Goal: Task Accomplishment & Management: Manage account settings

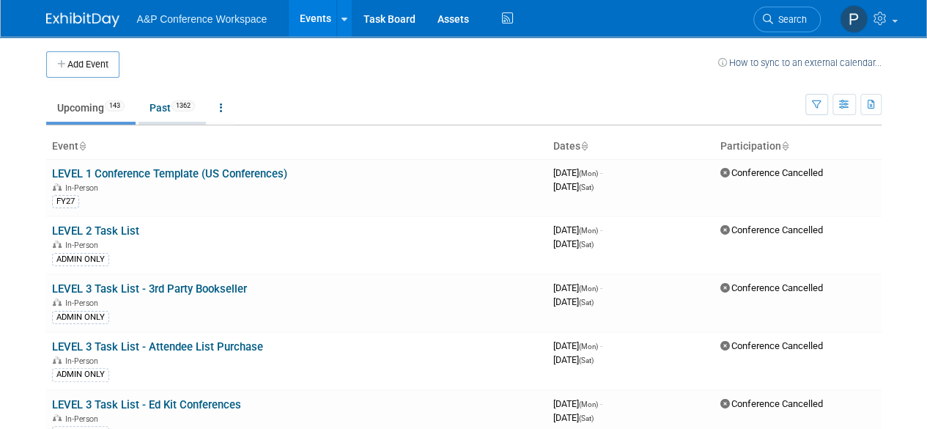
click at [154, 115] on link "Past 1362" at bounding box center [172, 108] width 67 height 28
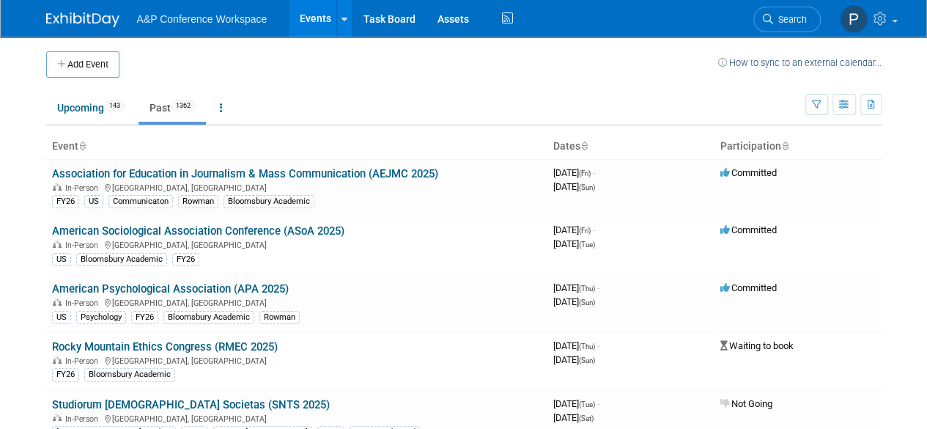
scroll to position [1072, 0]
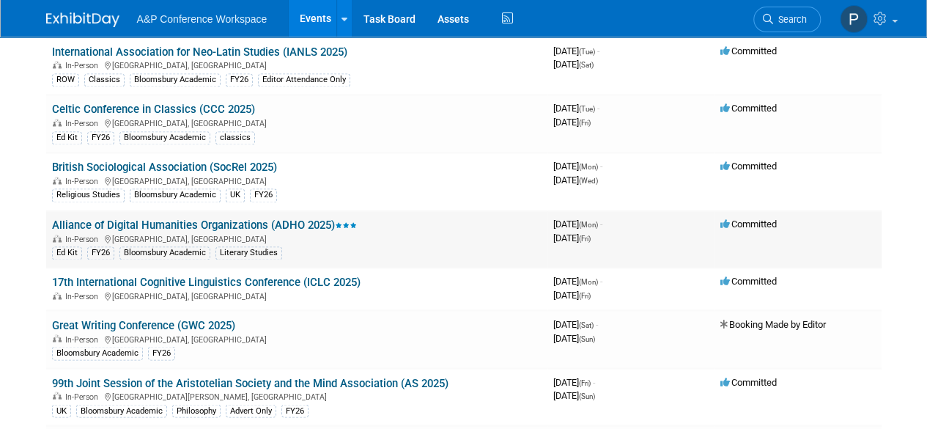
click at [166, 218] on link "Alliance of Digital Humanities Organizations (ADHO 2025)" at bounding box center [204, 224] width 305 height 13
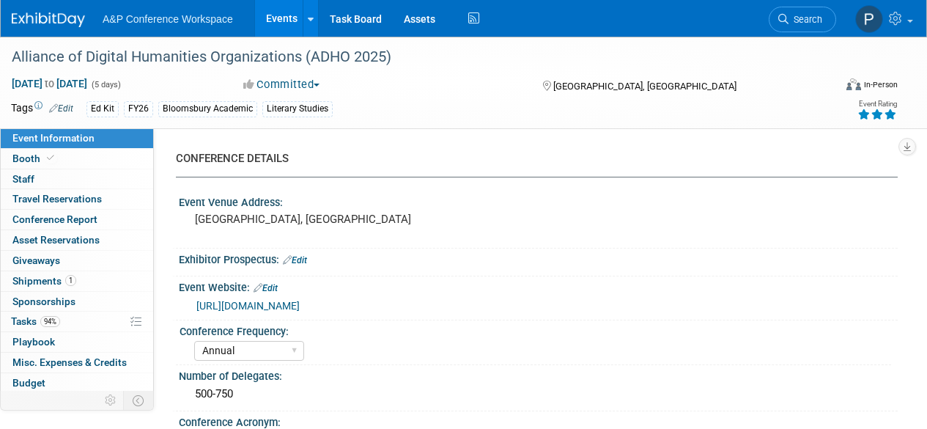
select select "Annual"
select select "Level 3"
select select "Ed Kit"
select select "Literary Studies"
select select "Bloomsbury Academic"
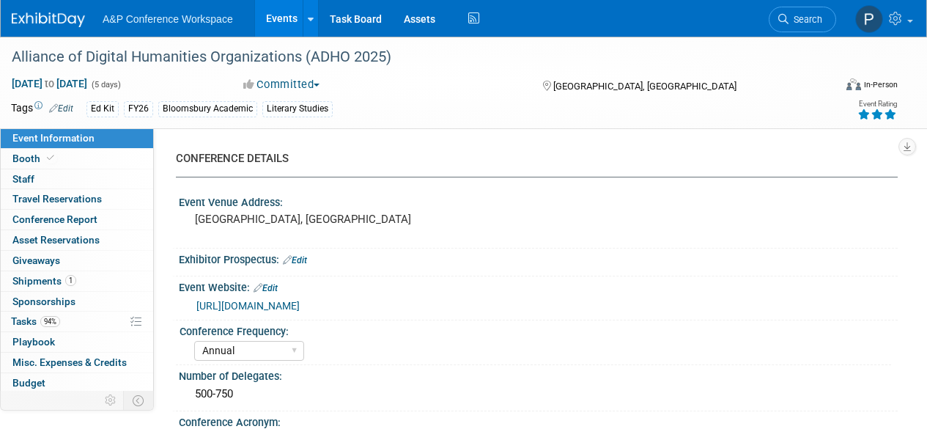
select select "Matt Hambridge"
select select "Khadija Ahmed"
select select "Networking/Commissioning"
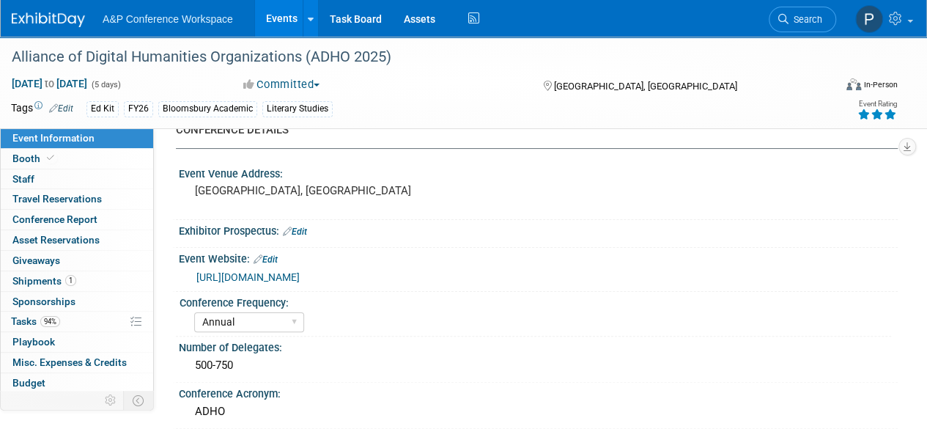
scroll to position [73, 0]
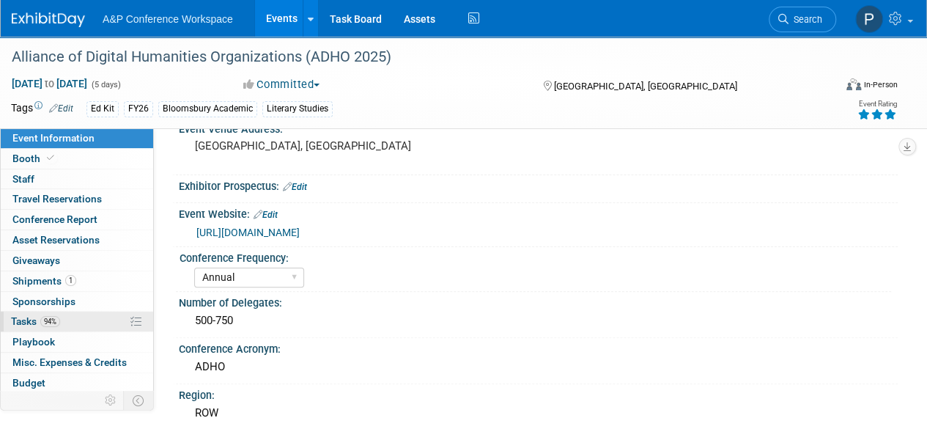
click at [87, 326] on link "94% Tasks 94%" at bounding box center [77, 322] width 152 height 20
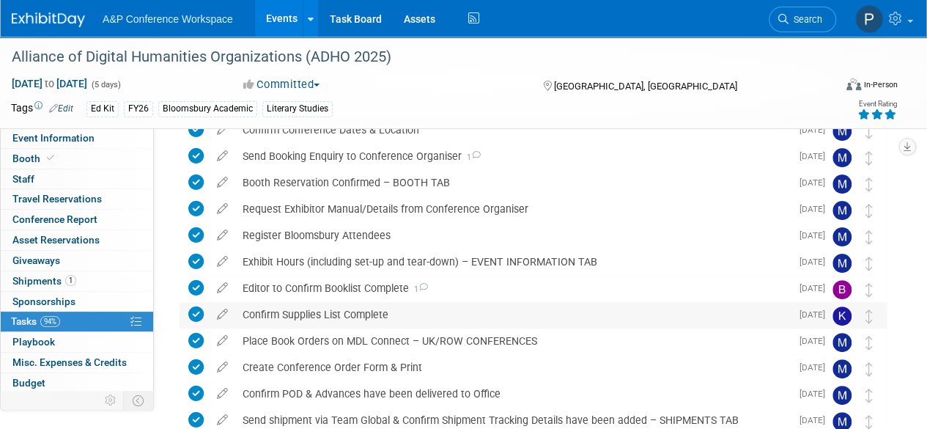
click at [515, 322] on div "Confirm Supplies List Complete" at bounding box center [513, 314] width 556 height 25
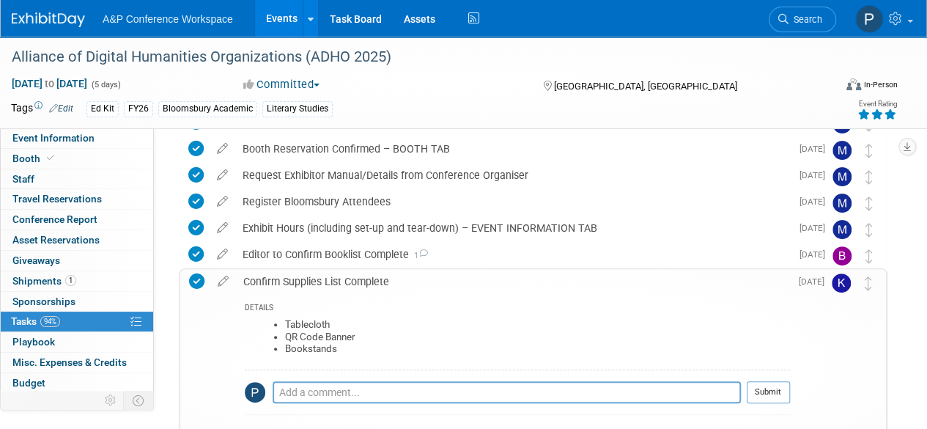
scroll to position [0, 0]
